Goal: Task Accomplishment & Management: Manage account settings

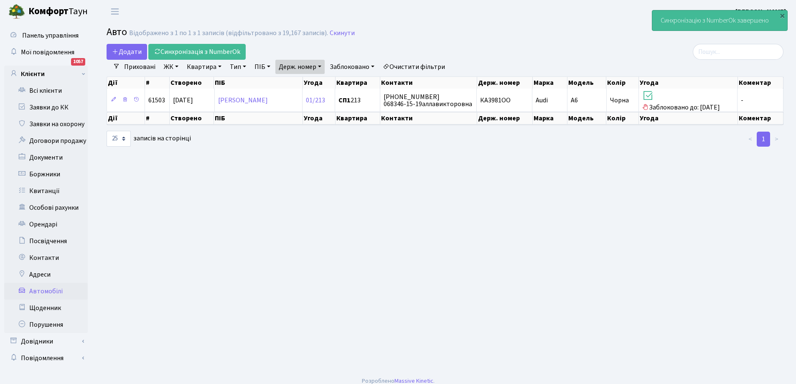
select select "25"
click at [46, 104] on link "Заявки до КК" at bounding box center [46, 107] width 84 height 17
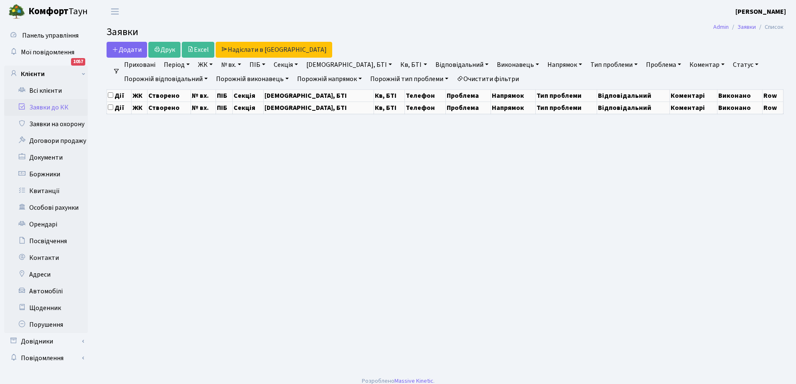
select select "25"
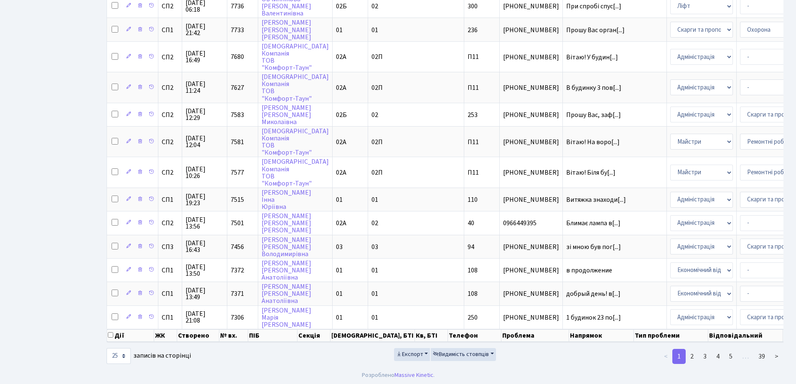
scroll to position [398, 0]
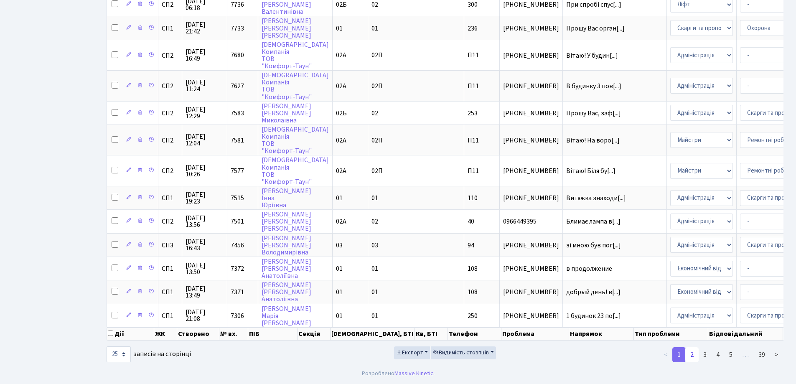
click at [692, 352] on link "2" at bounding box center [691, 354] width 13 height 15
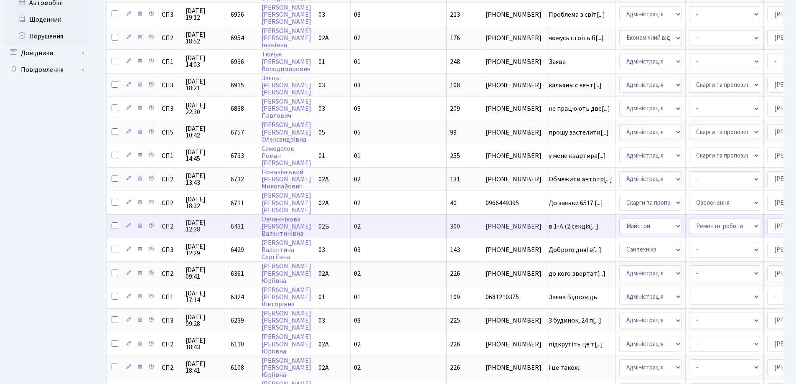
scroll to position [286, 0]
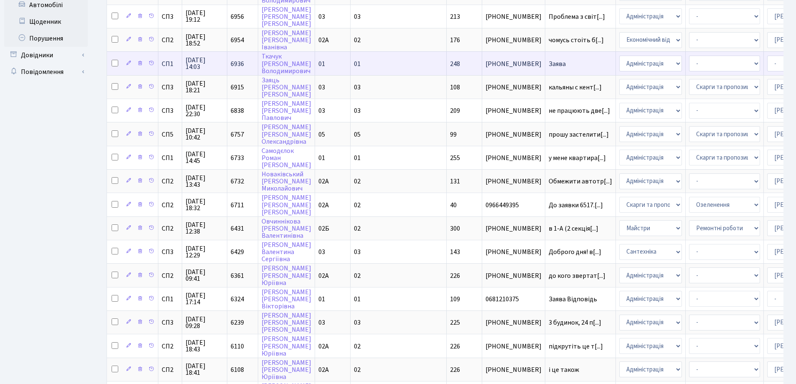
click at [548, 64] on span "Заява" at bounding box center [579, 64] width 63 height 7
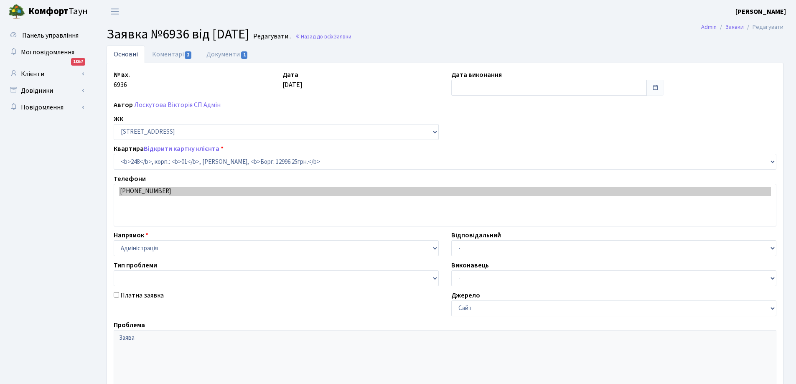
select select "20173"
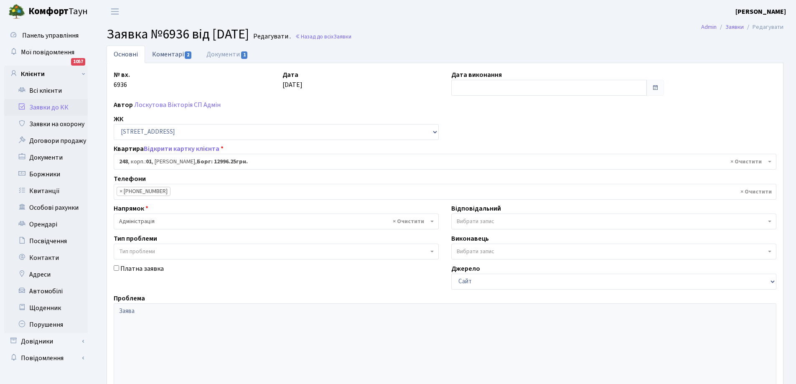
click at [175, 54] on link "Коментарі 2" at bounding box center [172, 54] width 54 height 17
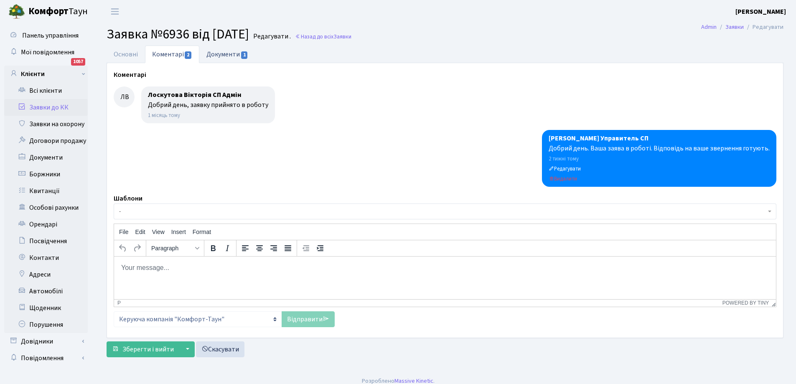
click at [221, 51] on link "Документи 1" at bounding box center [227, 54] width 56 height 17
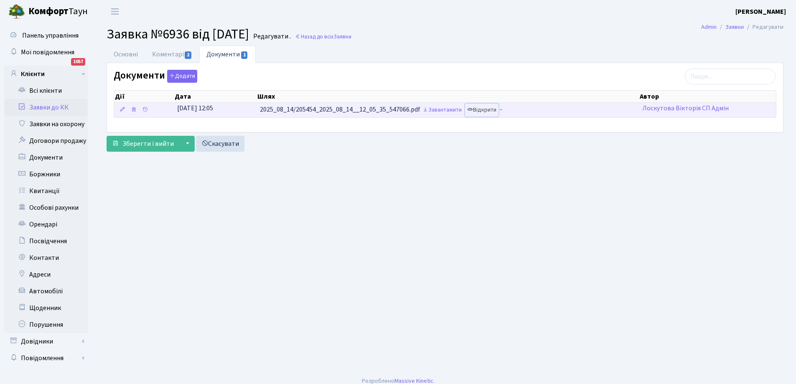
click at [493, 112] on link "Відкрити" at bounding box center [481, 110] width 33 height 13
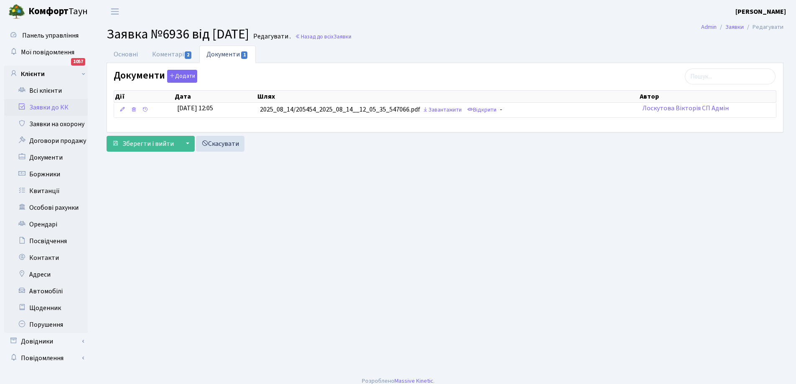
click at [53, 106] on link "Заявки до КК" at bounding box center [46, 107] width 84 height 17
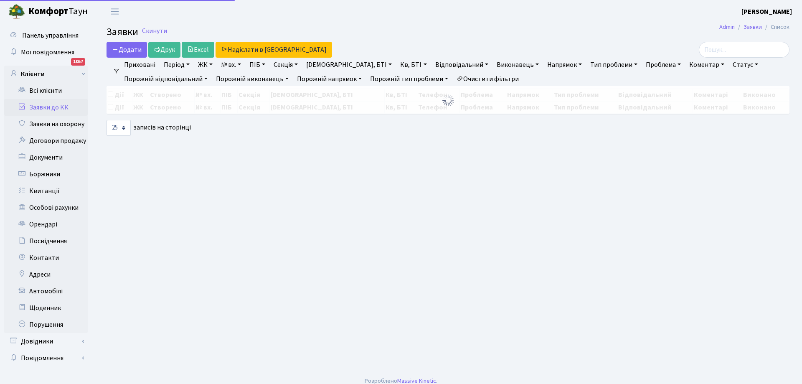
select select "25"
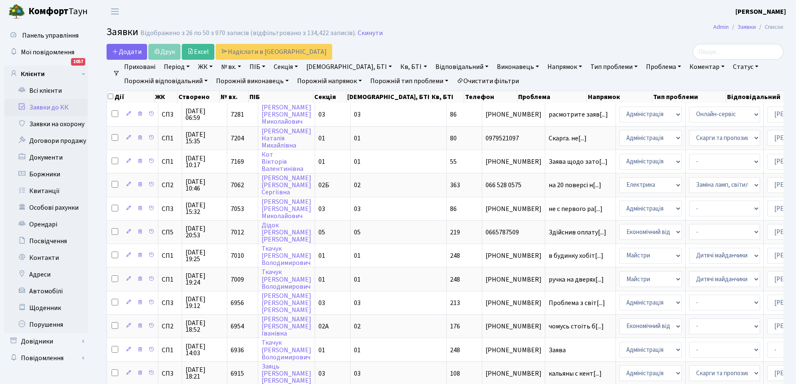
click at [397, 66] on link "Кв, БТІ" at bounding box center [413, 67] width 33 height 14
type input "248"
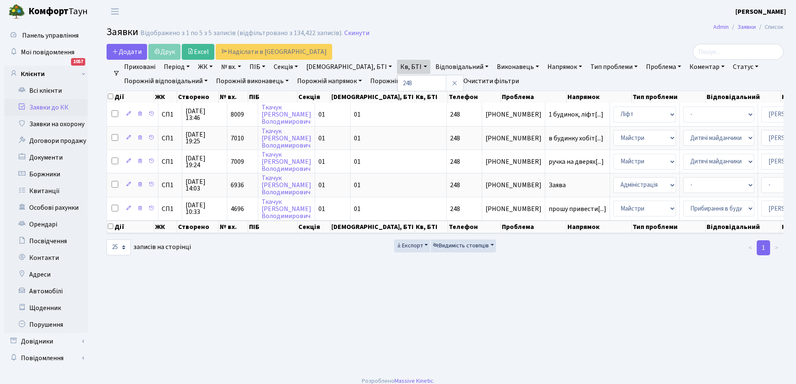
click at [729, 70] on link "Статус" at bounding box center [745, 67] width 32 height 14
click at [730, 106] on link "Виконано" at bounding box center [763, 105] width 66 height 13
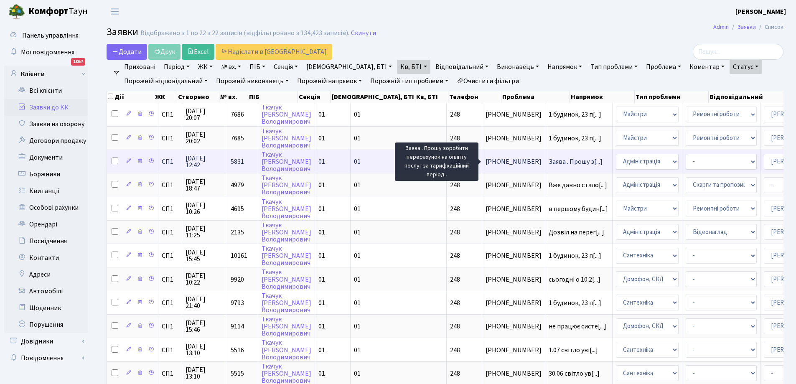
click at [548, 165] on span "Заява . Прошу з[...]" at bounding box center [575, 161] width 54 height 9
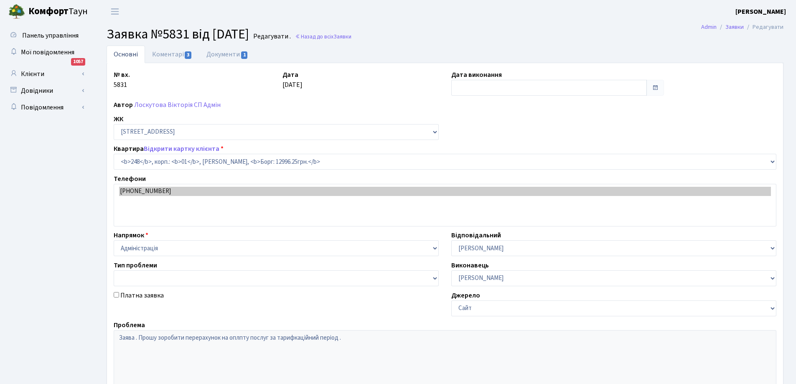
select select "20173"
type input "[DATE]"
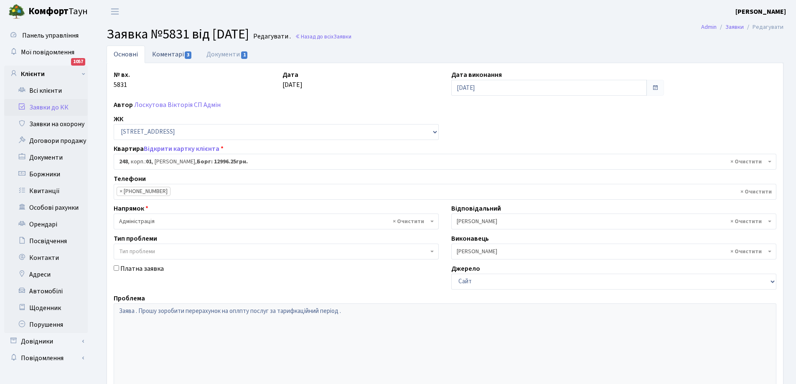
click at [171, 54] on link "Коментарі 3" at bounding box center [172, 54] width 54 height 17
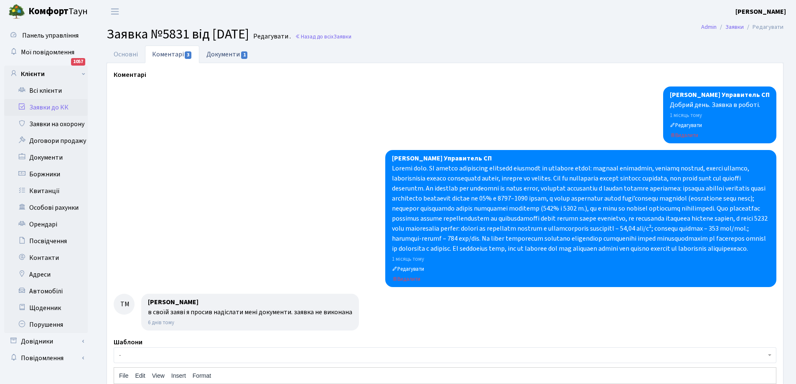
click at [221, 55] on link "Документи 1" at bounding box center [227, 54] width 56 height 17
select select "25"
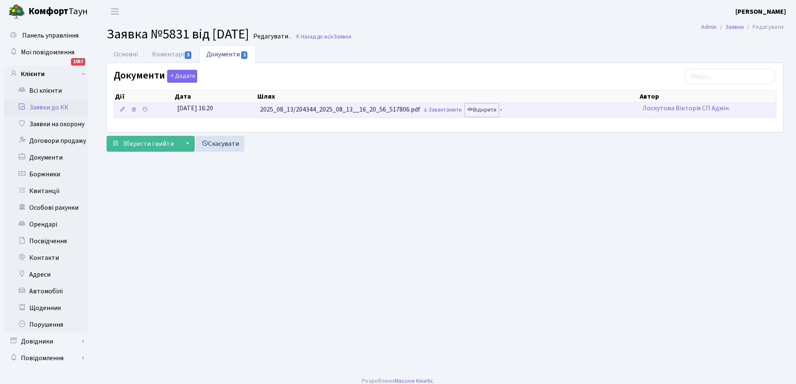
click at [483, 114] on link "Відкрити" at bounding box center [481, 110] width 33 height 13
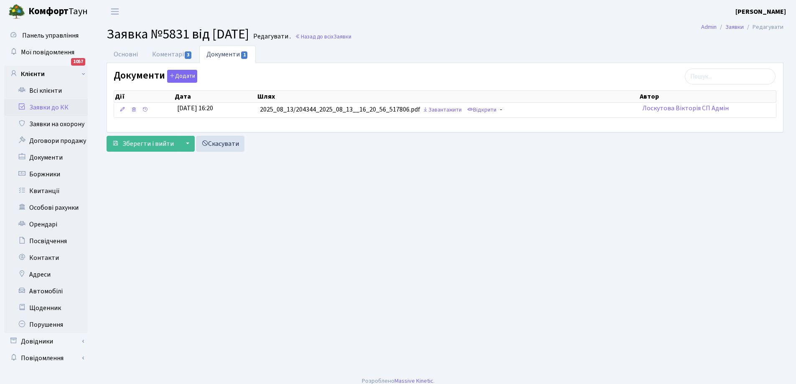
click at [51, 106] on link "Заявки до КК" at bounding box center [46, 107] width 84 height 17
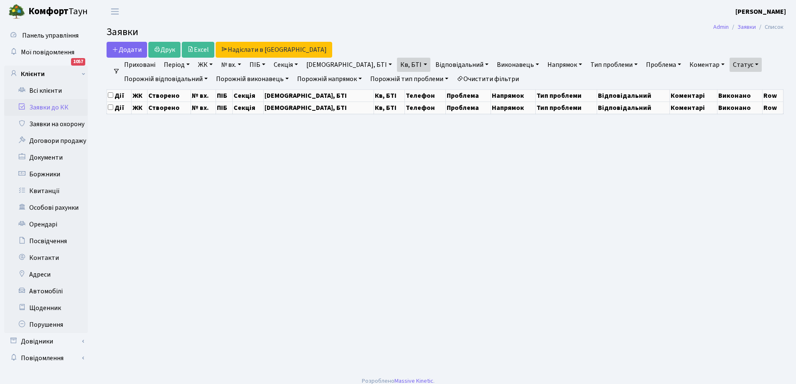
select select "25"
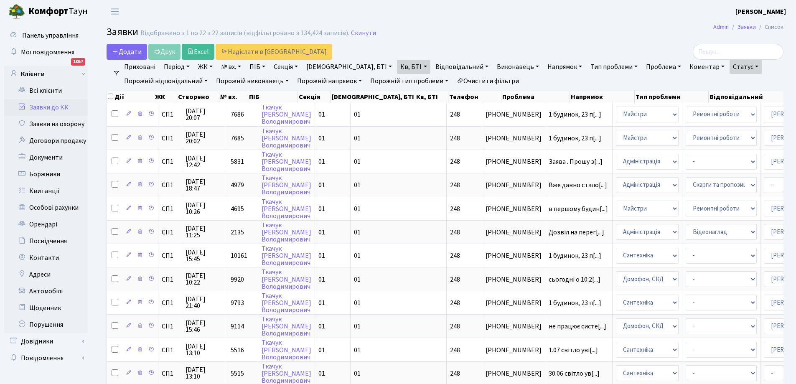
click at [729, 62] on link "Статус" at bounding box center [745, 67] width 32 height 14
click at [730, 114] on link "Не виконано" at bounding box center [763, 117] width 66 height 13
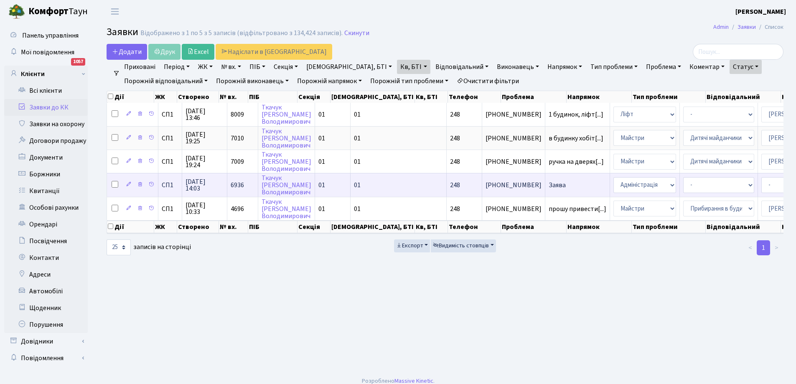
click at [548, 184] on span "Заява" at bounding box center [577, 185] width 58 height 7
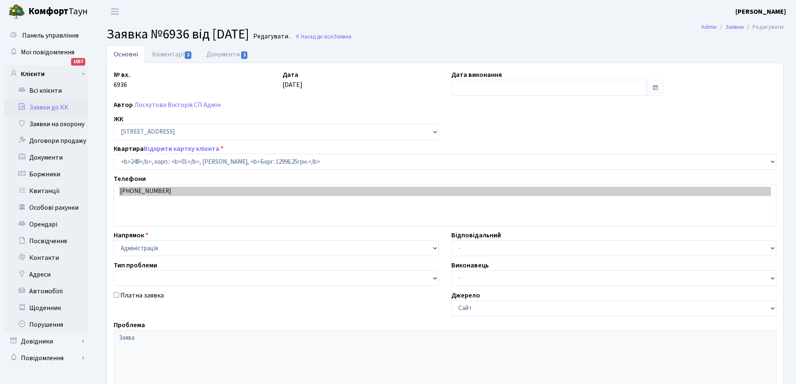
select select "20173"
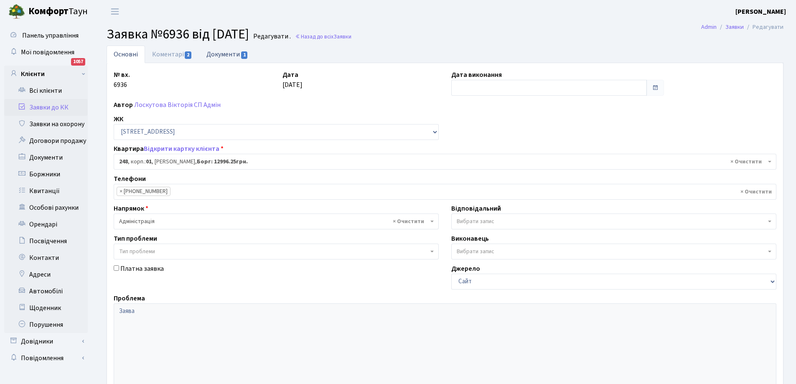
click at [218, 55] on link "Документи 1" at bounding box center [227, 54] width 56 height 17
select select "25"
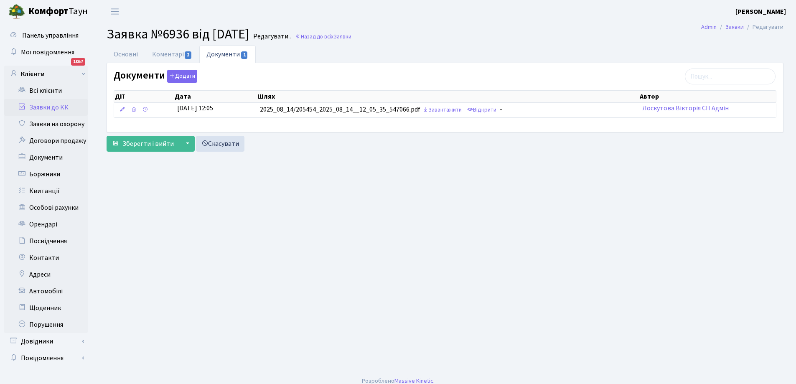
click at [223, 53] on link "Документи 1" at bounding box center [227, 55] width 56 height 18
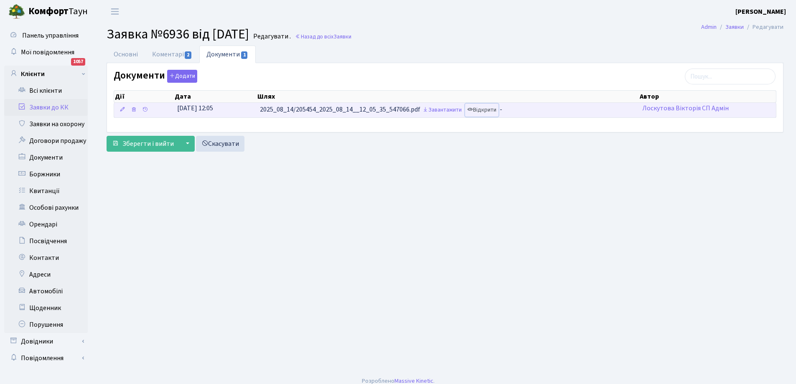
click at [488, 111] on link "Відкрити" at bounding box center [481, 110] width 33 height 13
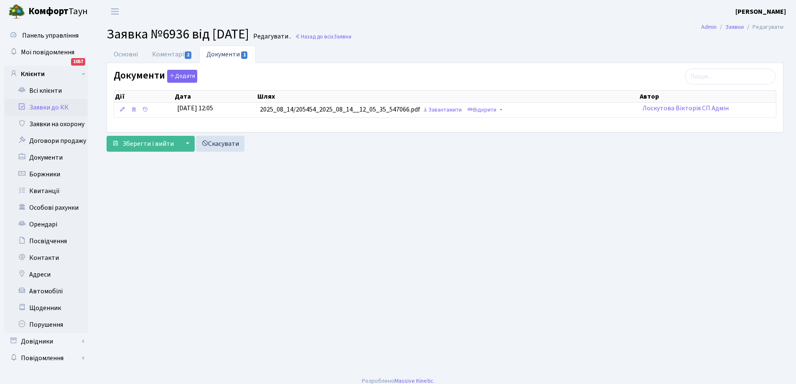
click at [39, 110] on link "Заявки до КК" at bounding box center [46, 107] width 84 height 17
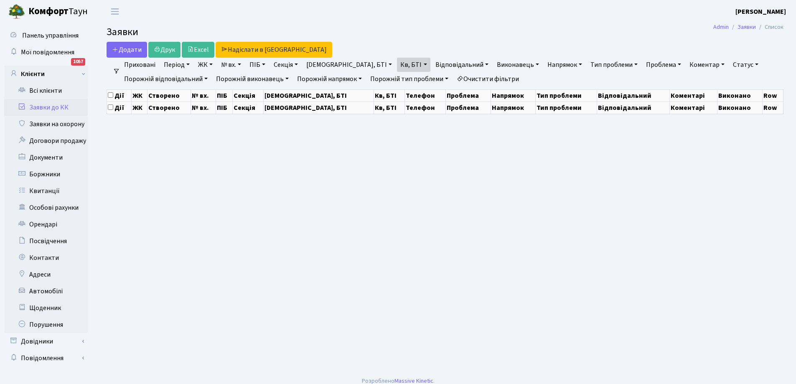
select select "25"
